Goal: Task Accomplishment & Management: Use online tool/utility

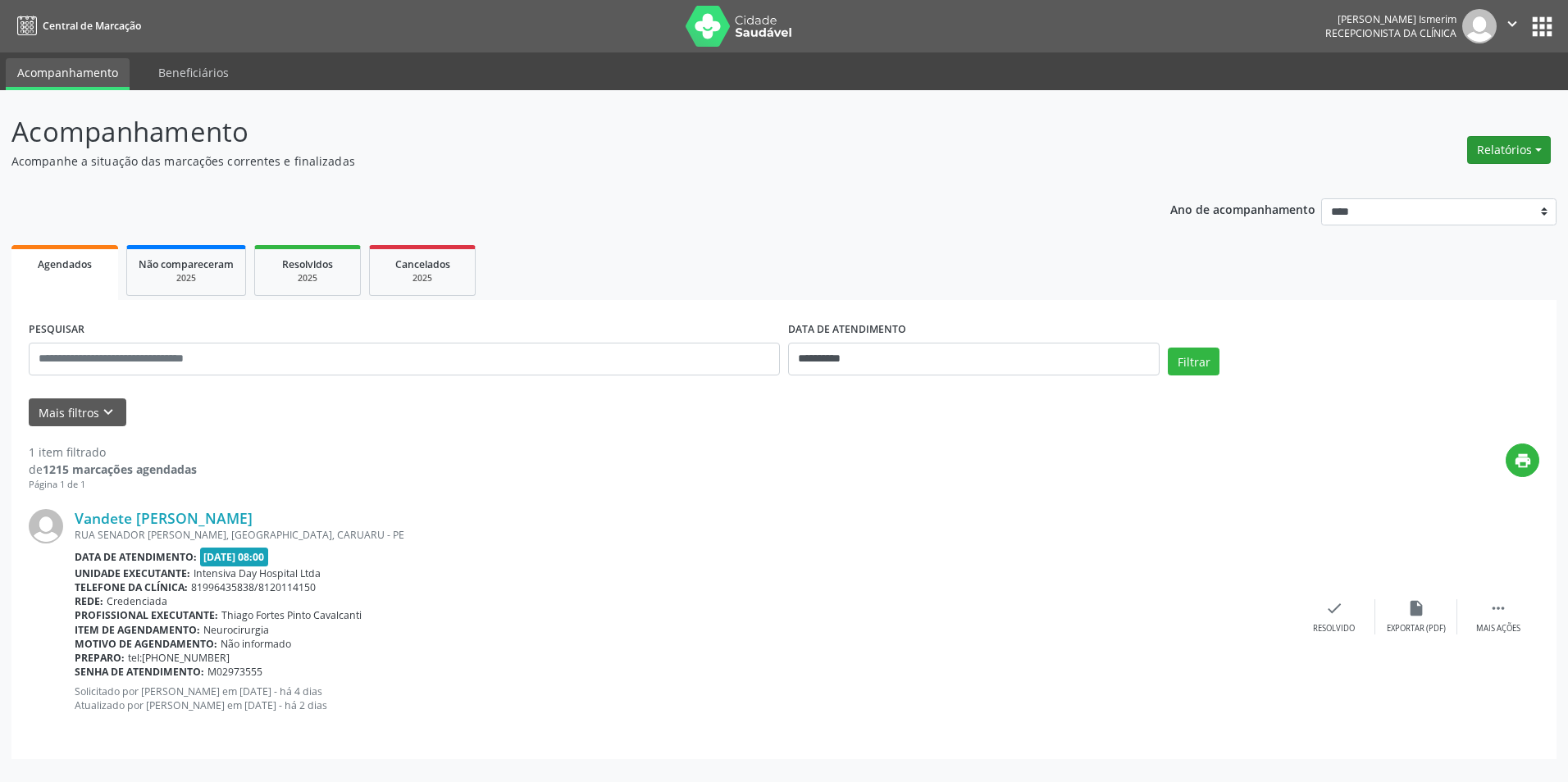
click at [1505, 153] on button "Relatórios" at bounding box center [1509, 150] width 84 height 28
click at [1480, 188] on link "Agendamentos" at bounding box center [1463, 185] width 176 height 23
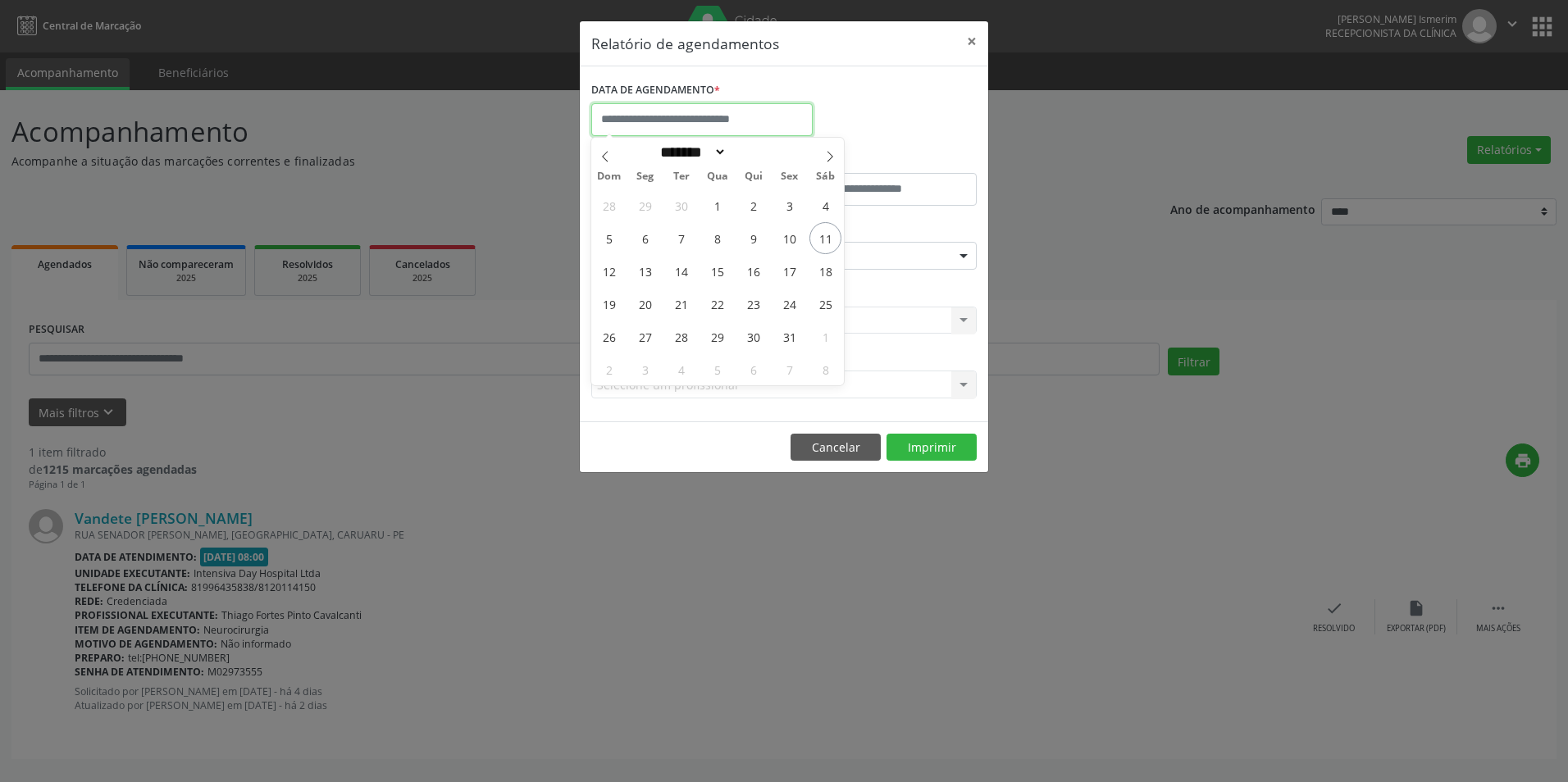
click at [756, 121] on input "text" at bounding box center [702, 119] width 221 height 33
click at [685, 274] on span "14" at bounding box center [680, 270] width 32 height 32
type input "**********"
click at [686, 274] on span "14" at bounding box center [680, 270] width 32 height 32
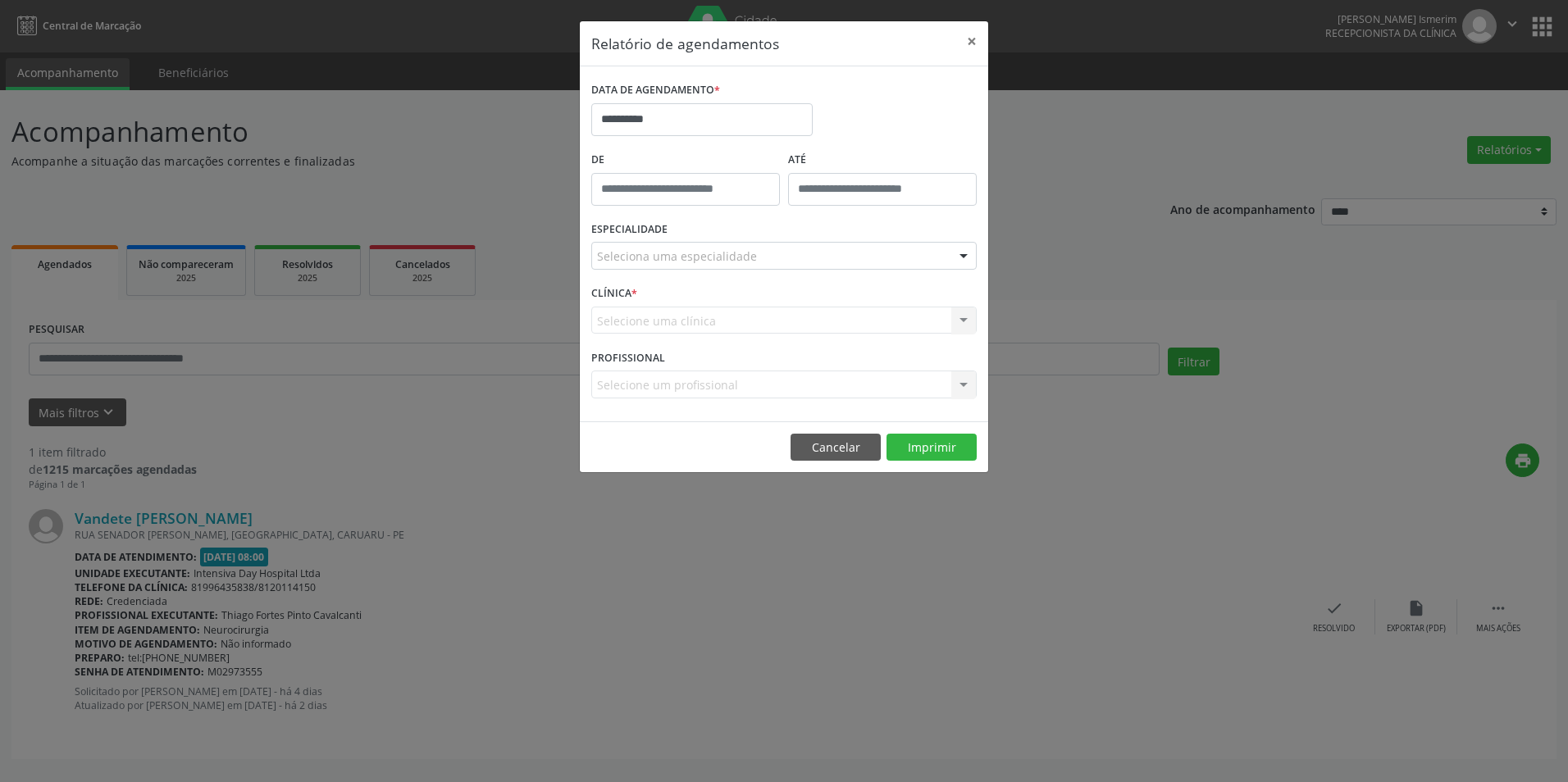
click at [915, 257] on div "Seleciona uma especialidade" at bounding box center [784, 256] width 386 height 28
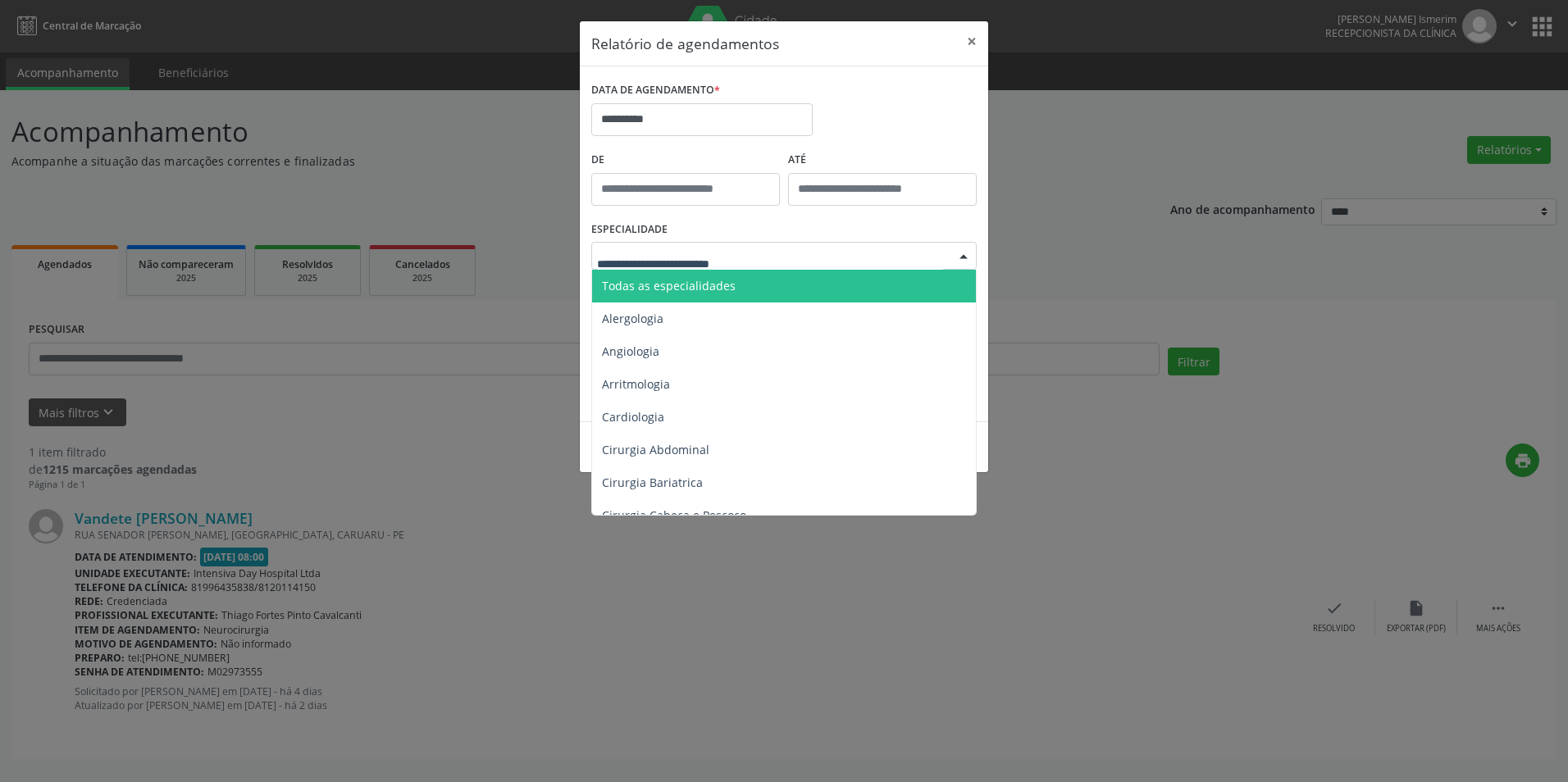
click at [854, 284] on span "Todas as especialidades" at bounding box center [786, 286] width 387 height 33
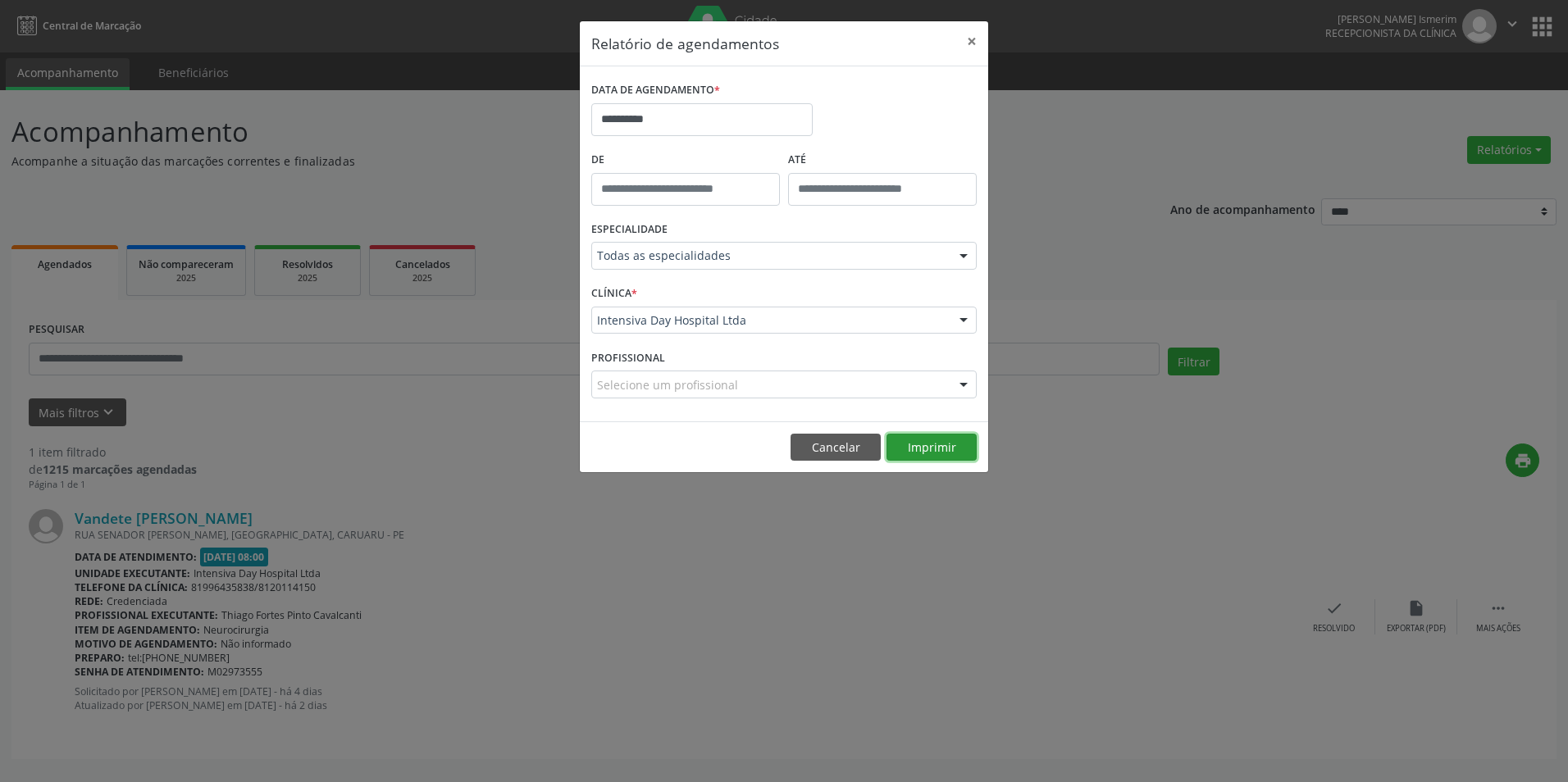
click at [926, 445] on button "Imprimir" at bounding box center [932, 447] width 90 height 28
